Goal: Task Accomplishment & Management: Use online tool/utility

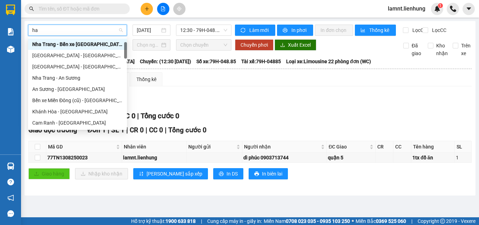
scroll to position [11, 0]
type input "hà t"
click at [71, 59] on div "Nha Trang - Hà Tiên" at bounding box center [77, 56] width 91 height 8
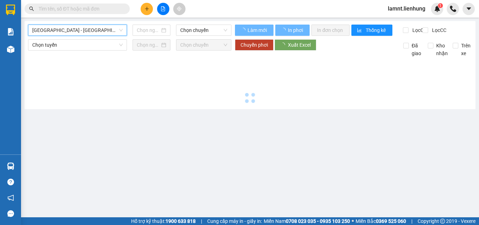
type input "13/08/2025"
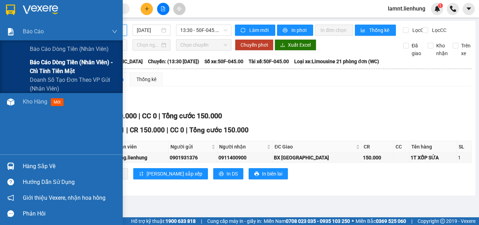
click at [52, 68] on span "Báo cáo dòng tiền (nhân viên) - chỉ tính tiền mặt" at bounding box center [74, 67] width 88 height 18
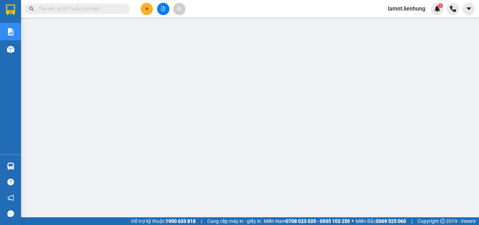
click at [165, 11] on icon "file-add" at bounding box center [163, 8] width 4 height 5
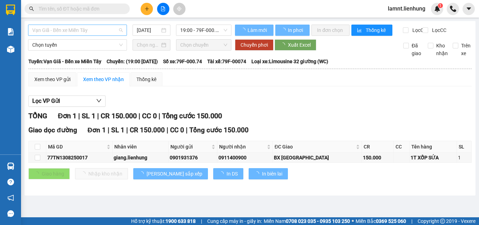
click at [79, 30] on span "Vạn Giã - Bến xe Miền Tây" at bounding box center [77, 30] width 91 height 11
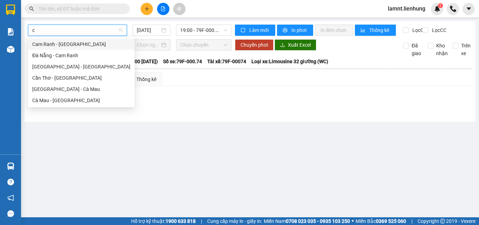
type input "cà"
click at [74, 89] on div "Nha Trang - Cà Mau" at bounding box center [81, 89] width 98 height 8
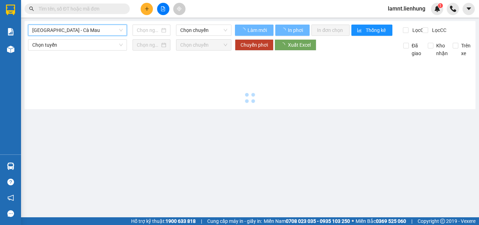
type input "13/08/2025"
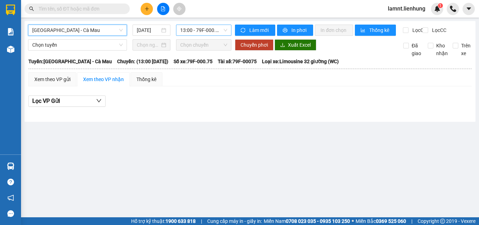
click at [216, 33] on span "13:00 - 79F-000.75" at bounding box center [203, 30] width 47 height 11
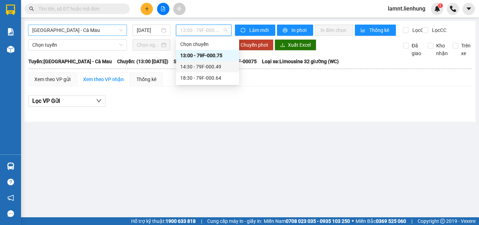
click at [213, 68] on div "14:30 - 79F-000.49" at bounding box center [207, 67] width 55 height 8
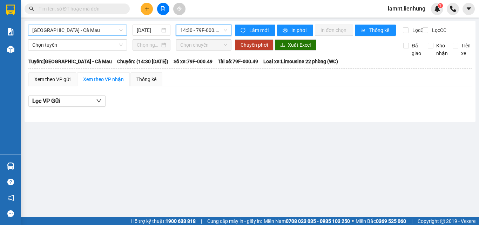
click at [101, 27] on span "Nha Trang - Cà Mau" at bounding box center [77, 30] width 91 height 11
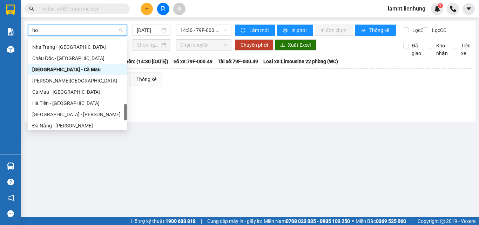
scroll to position [39, 0]
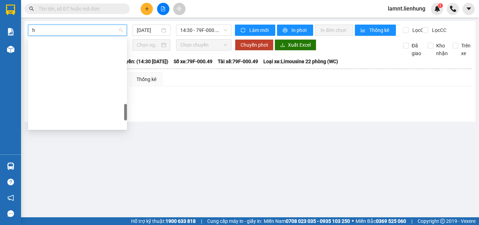
type input "hô"
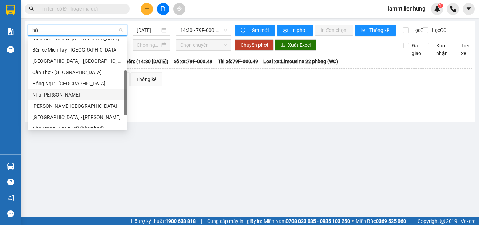
click at [82, 93] on div "Nha Trang - Hồng Ngự" at bounding box center [77, 95] width 91 height 8
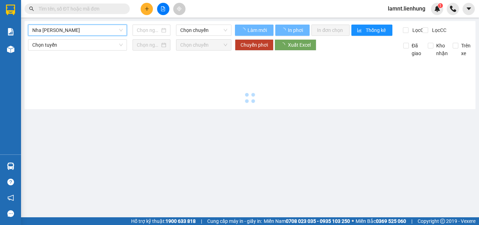
type input "13/08/2025"
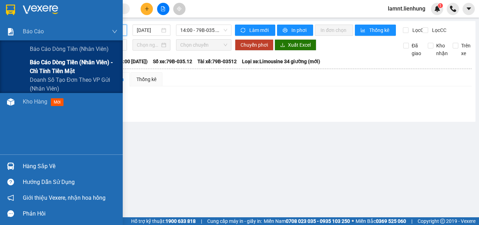
click at [53, 64] on span "Báo cáo dòng tiền (nhân viên) - chỉ tính tiền mặt" at bounding box center [74, 67] width 88 height 18
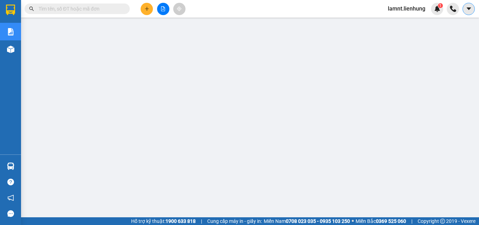
click at [470, 12] on button at bounding box center [469, 9] width 12 height 12
click at [414, 10] on span "lamnt.lienhung" at bounding box center [407, 8] width 49 height 9
click at [404, 21] on span "Đăng xuất" at bounding box center [410, 22] width 34 height 8
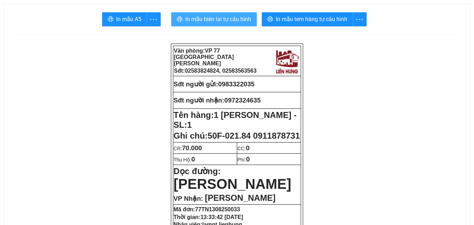
click at [243, 15] on span "In mẫu biên lai tự cấu hình" at bounding box center [218, 19] width 66 height 9
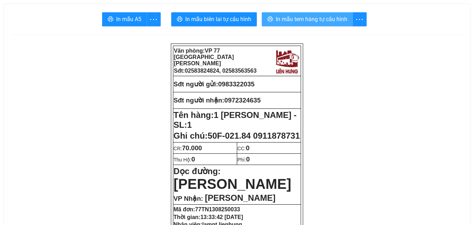
click at [315, 25] on button "In mẫu tem hàng tự cấu hình" at bounding box center [307, 19] width 91 height 14
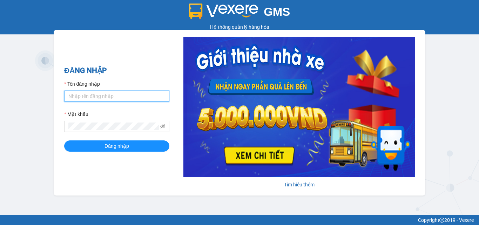
click at [91, 94] on input "Tên đăng nhập" at bounding box center [116, 96] width 105 height 11
type input "hanh.lienhung"
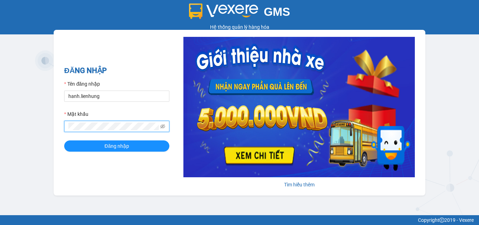
click at [64, 140] on button "Đăng nhập" at bounding box center [116, 145] width 105 height 11
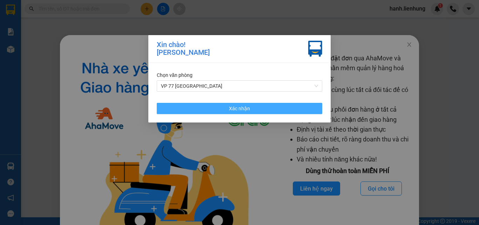
click at [298, 105] on button "Xác nhận" at bounding box center [240, 108] width 166 height 11
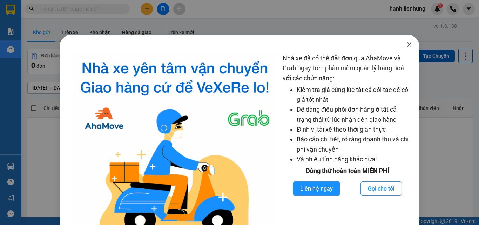
click at [407, 46] on icon "close" at bounding box center [410, 45] width 6 height 6
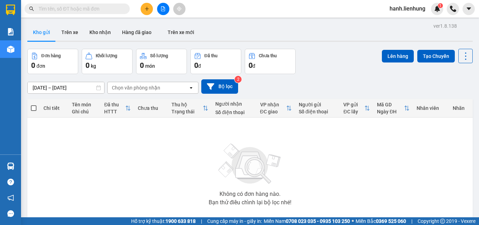
click at [91, 9] on input "text" at bounding box center [80, 9] width 83 height 8
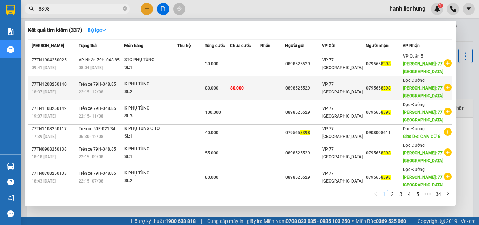
type input "8398"
click at [260, 85] on td "80.000" at bounding box center [245, 88] width 30 height 24
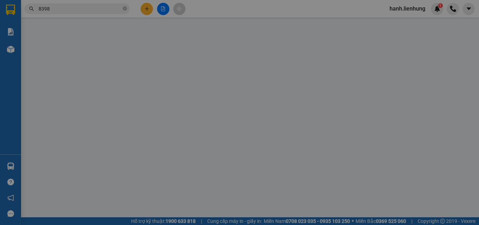
type input "0898525529"
type input "046066002775"
type input "0795658398"
type input "77 THÁI NGUYÊN"
type input "80.000"
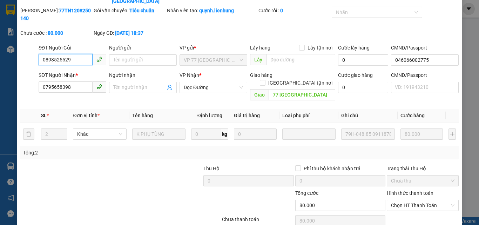
scroll to position [46, 0]
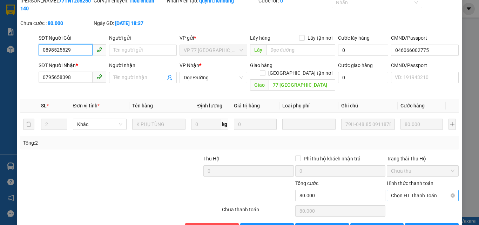
click at [412, 190] on span "Chọn HT Thanh Toán" at bounding box center [423, 195] width 64 height 11
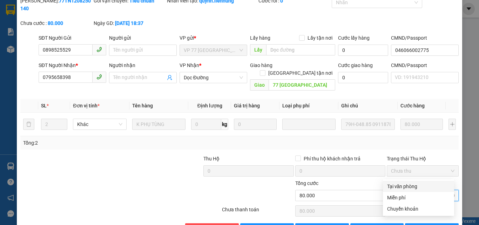
click at [412, 187] on div "Tại văn phòng" at bounding box center [418, 186] width 63 height 8
type input "0"
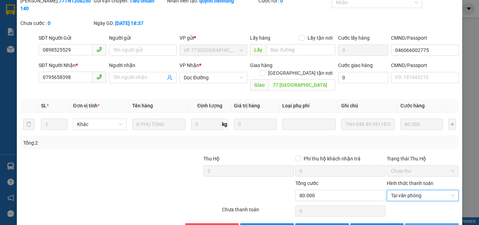
click at [420, 223] on button "Lưu và In" at bounding box center [432, 228] width 54 height 11
